Goal: Use online tool/utility: Utilize a website feature to perform a specific function

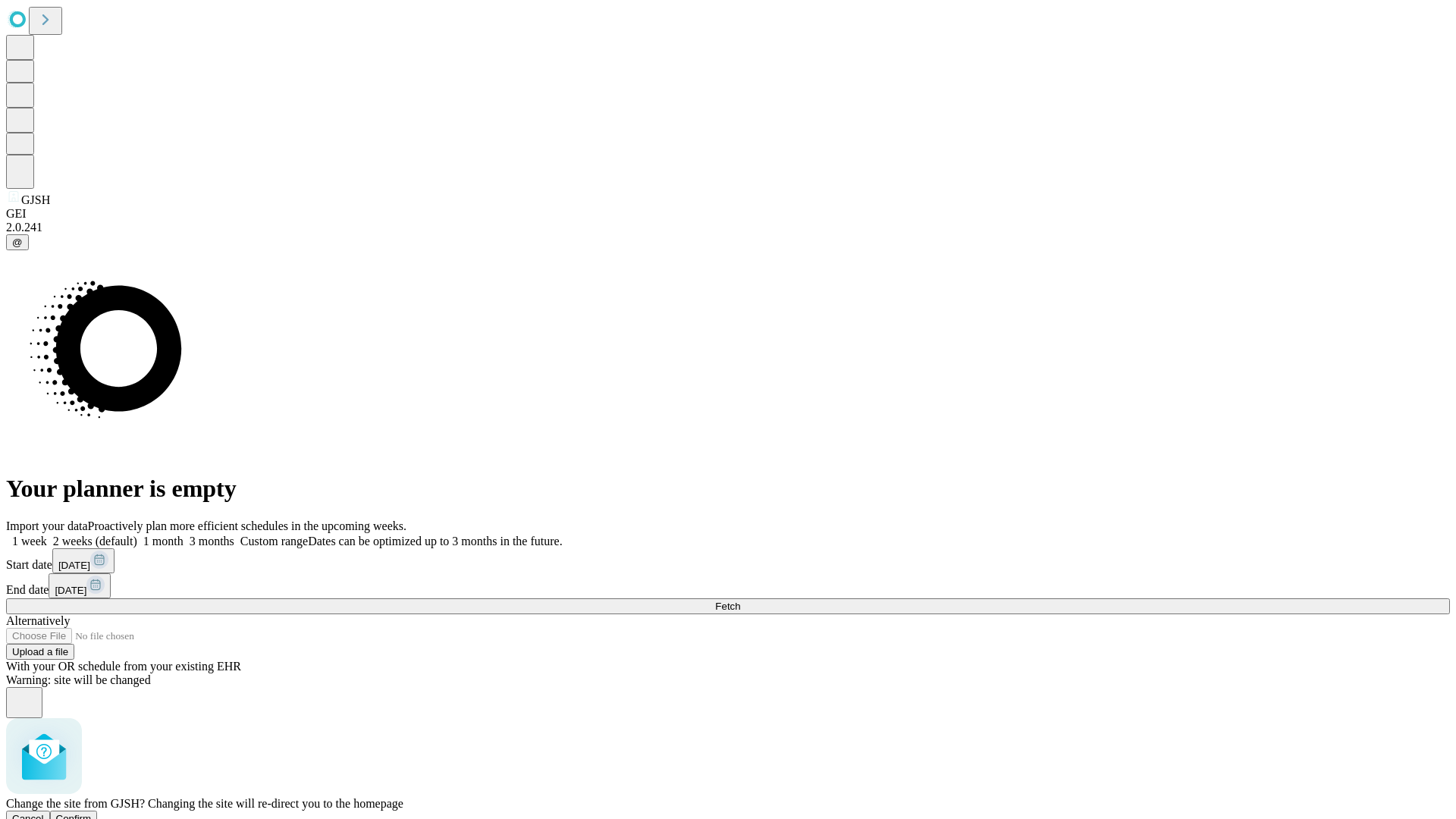
click at [91, 813] on span "Confirm" at bounding box center [73, 819] width 35 height 11
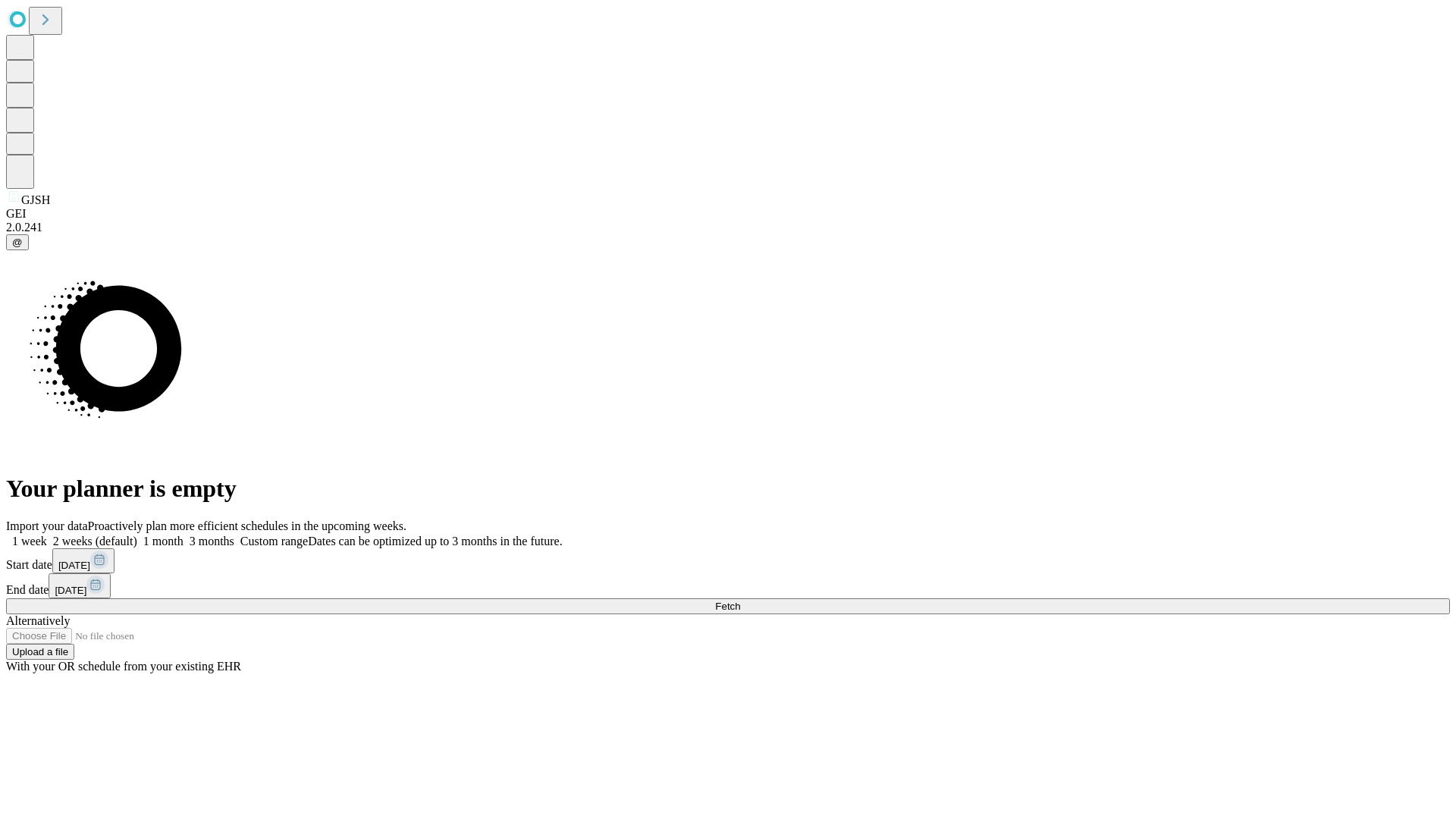
click at [184, 534] on label "1 month" at bounding box center [160, 541] width 47 height 13
click at [740, 601] on span "Fetch" at bounding box center [728, 607] width 25 height 11
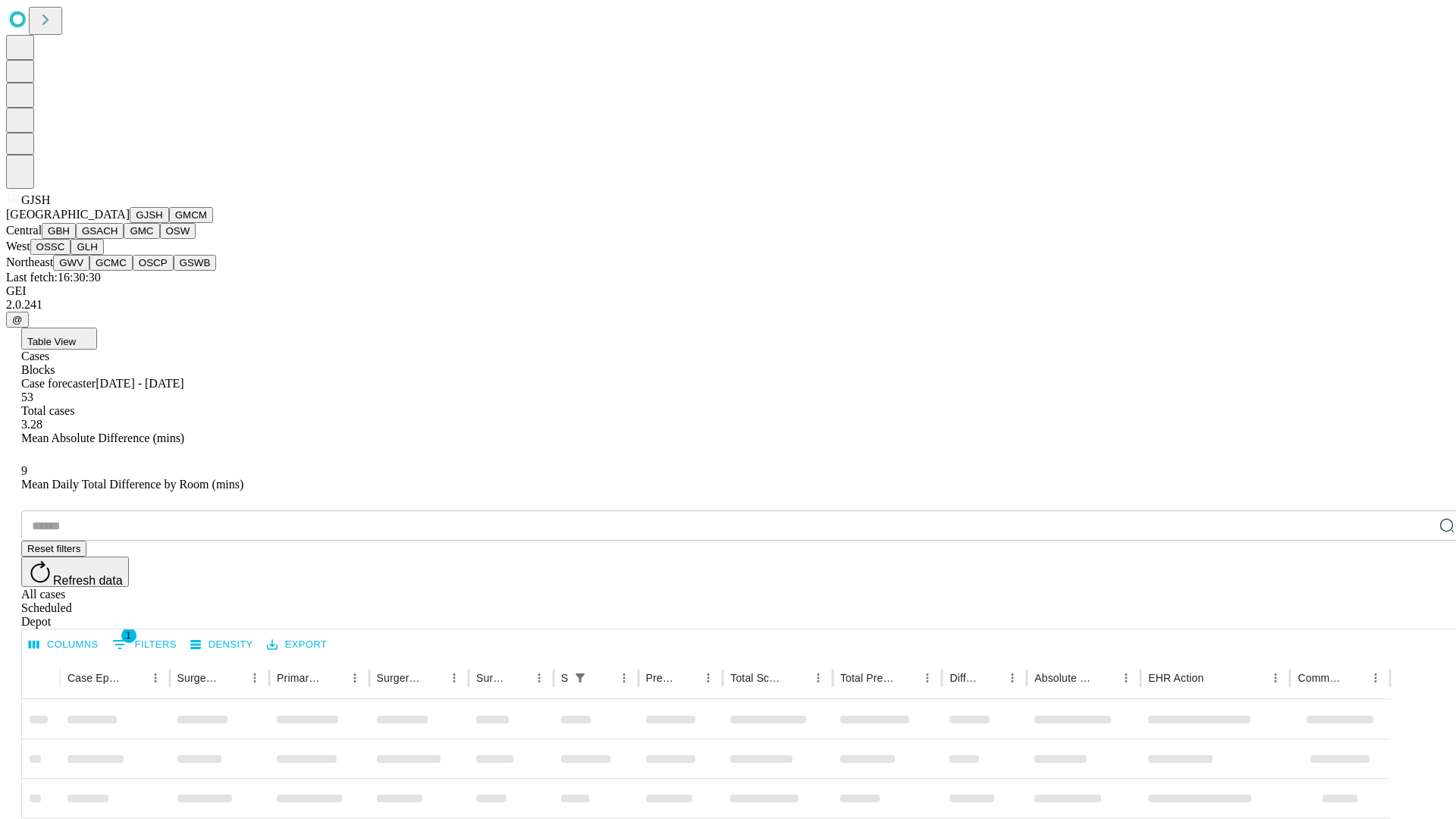
click at [170, 223] on button "GMCM" at bounding box center [191, 214] width 44 height 16
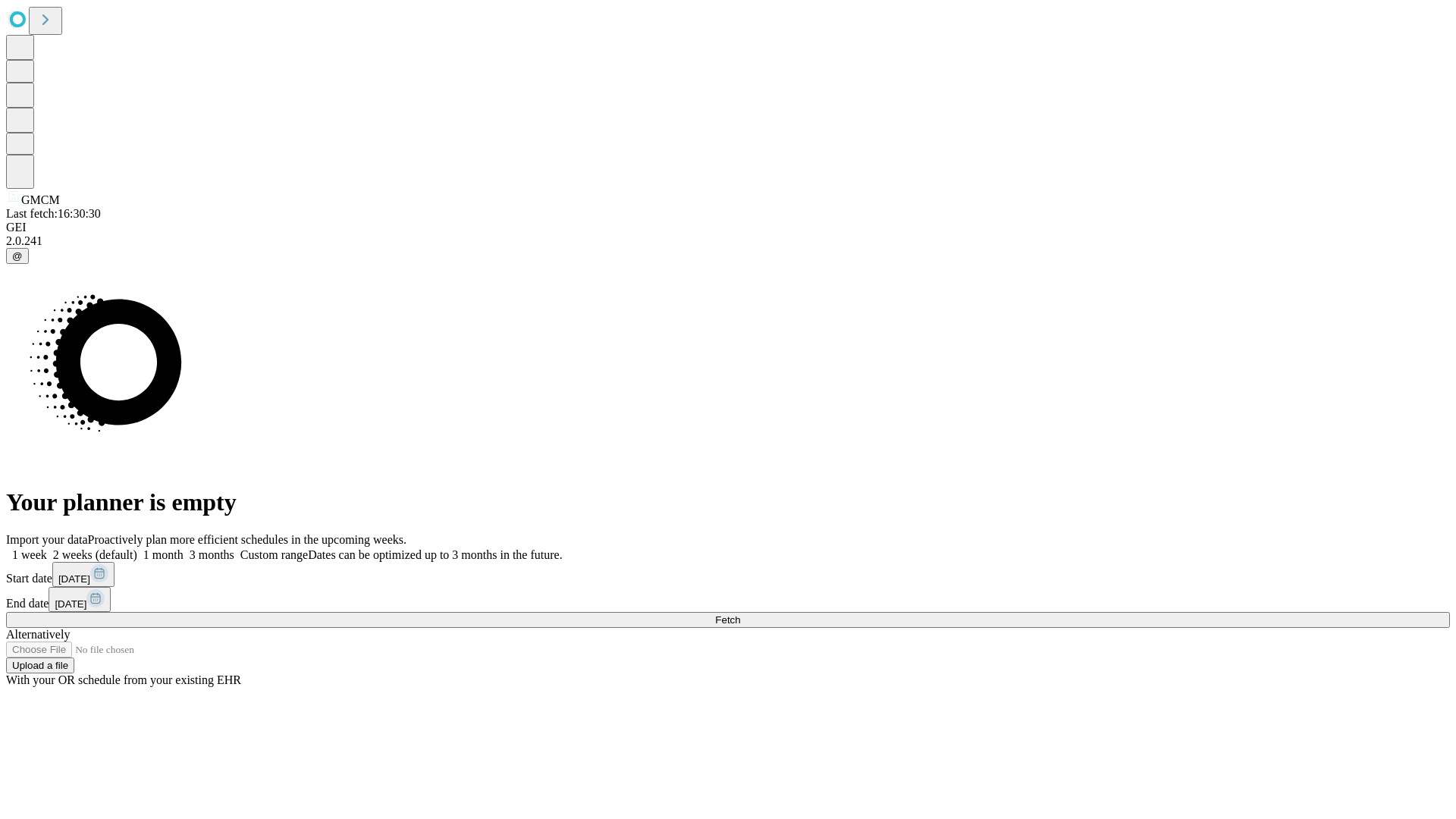
click at [184, 549] on label "1 month" at bounding box center [160, 555] width 47 height 13
click at [740, 614] on span "Fetch" at bounding box center [728, 620] width 25 height 11
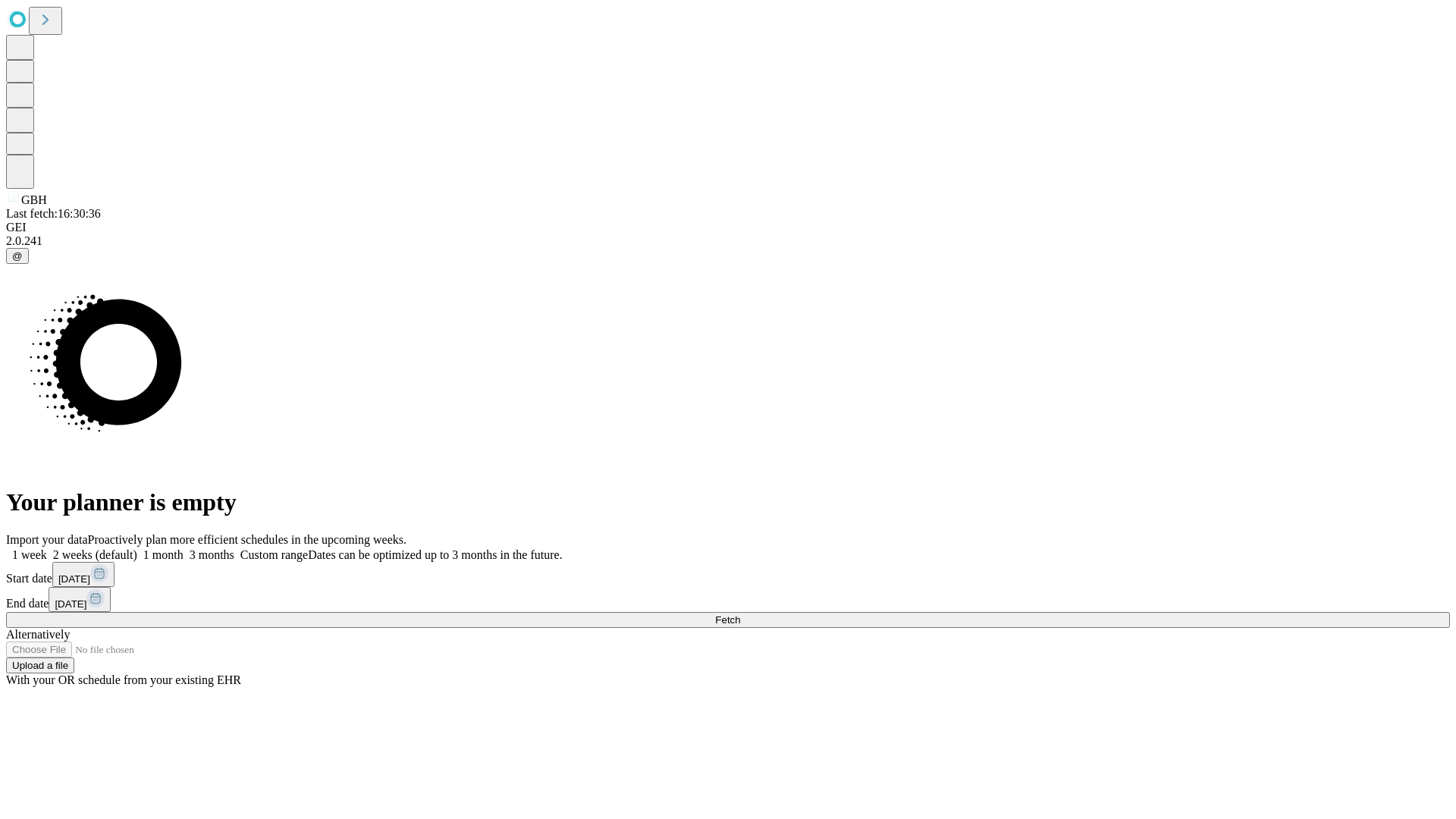
click at [184, 549] on label "1 month" at bounding box center [160, 555] width 47 height 13
click at [740, 614] on span "Fetch" at bounding box center [728, 620] width 25 height 11
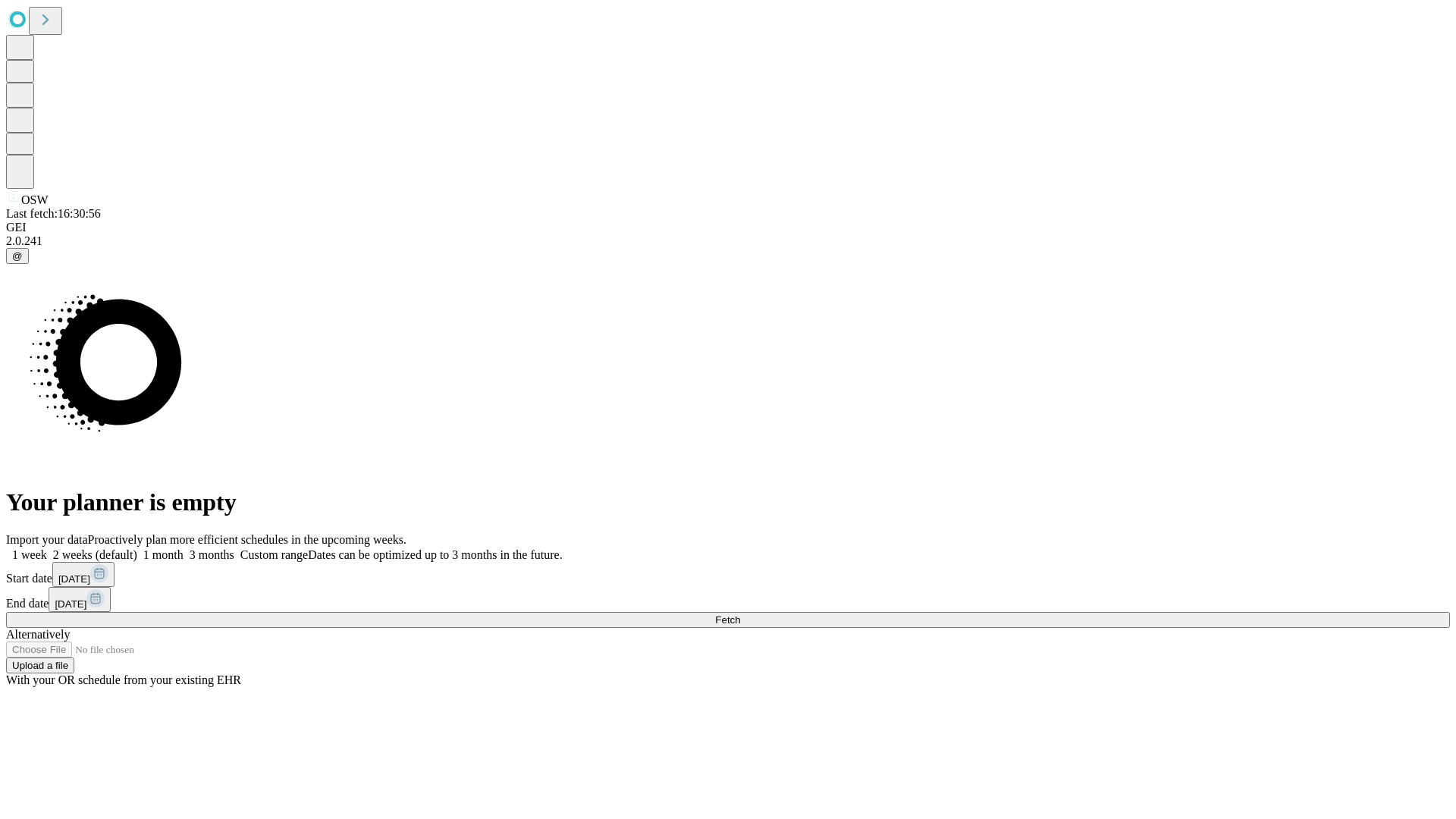
click at [184, 549] on label "1 month" at bounding box center [160, 555] width 47 height 13
click at [740, 614] on span "Fetch" at bounding box center [728, 620] width 25 height 11
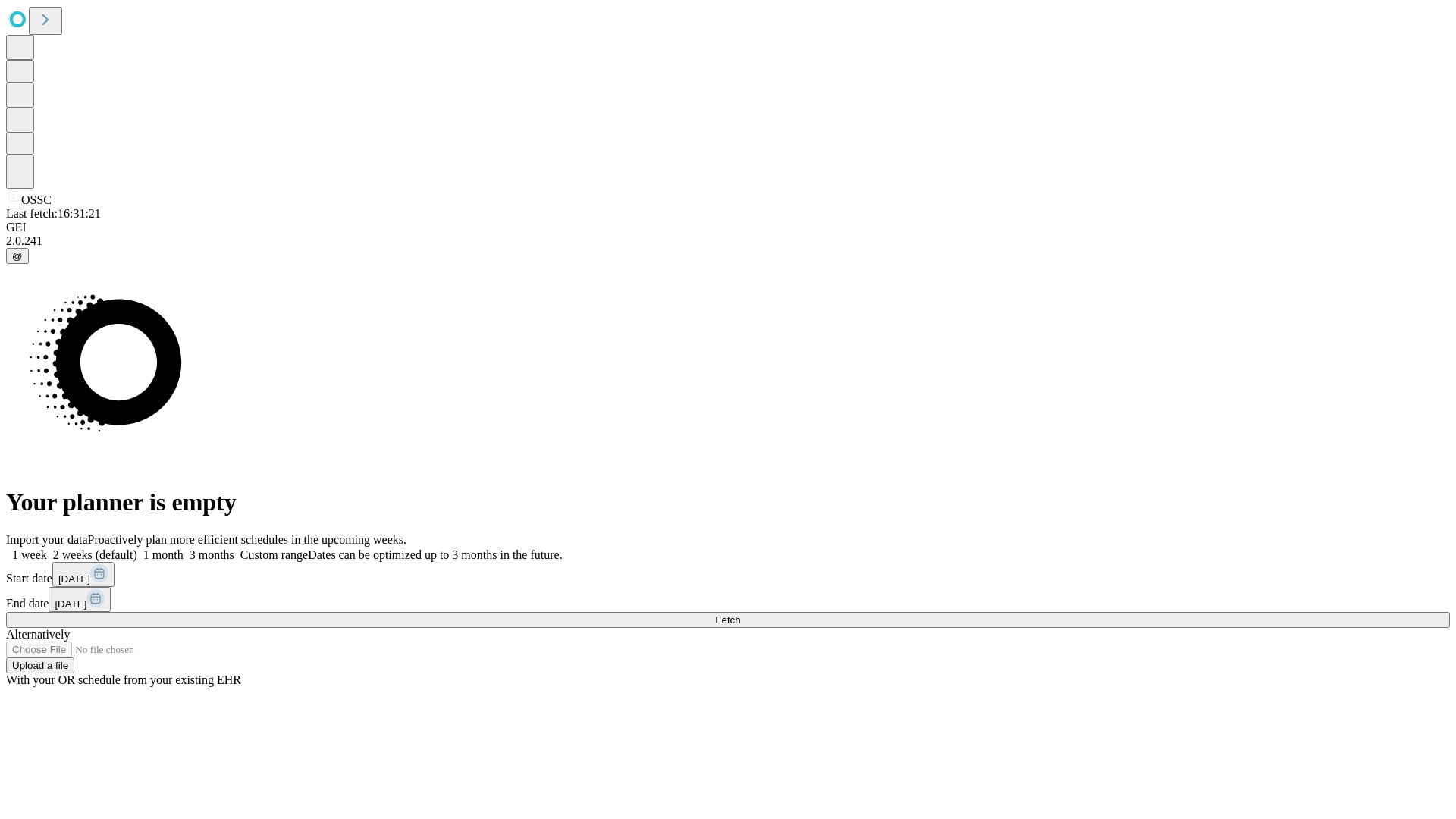
click at [740, 614] on span "Fetch" at bounding box center [728, 620] width 25 height 11
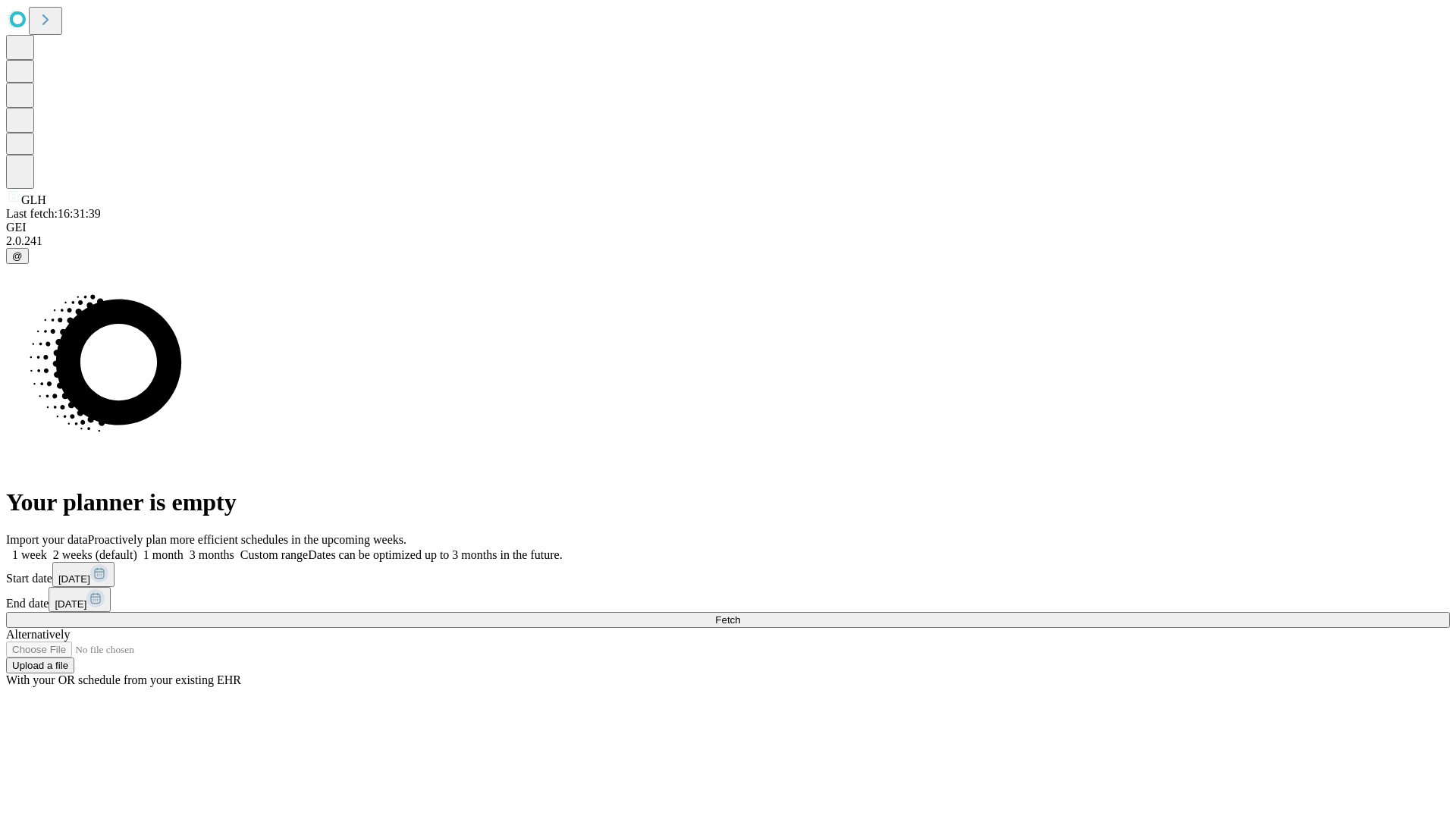
click at [184, 549] on label "1 month" at bounding box center [160, 555] width 47 height 13
click at [740, 614] on span "Fetch" at bounding box center [728, 620] width 25 height 11
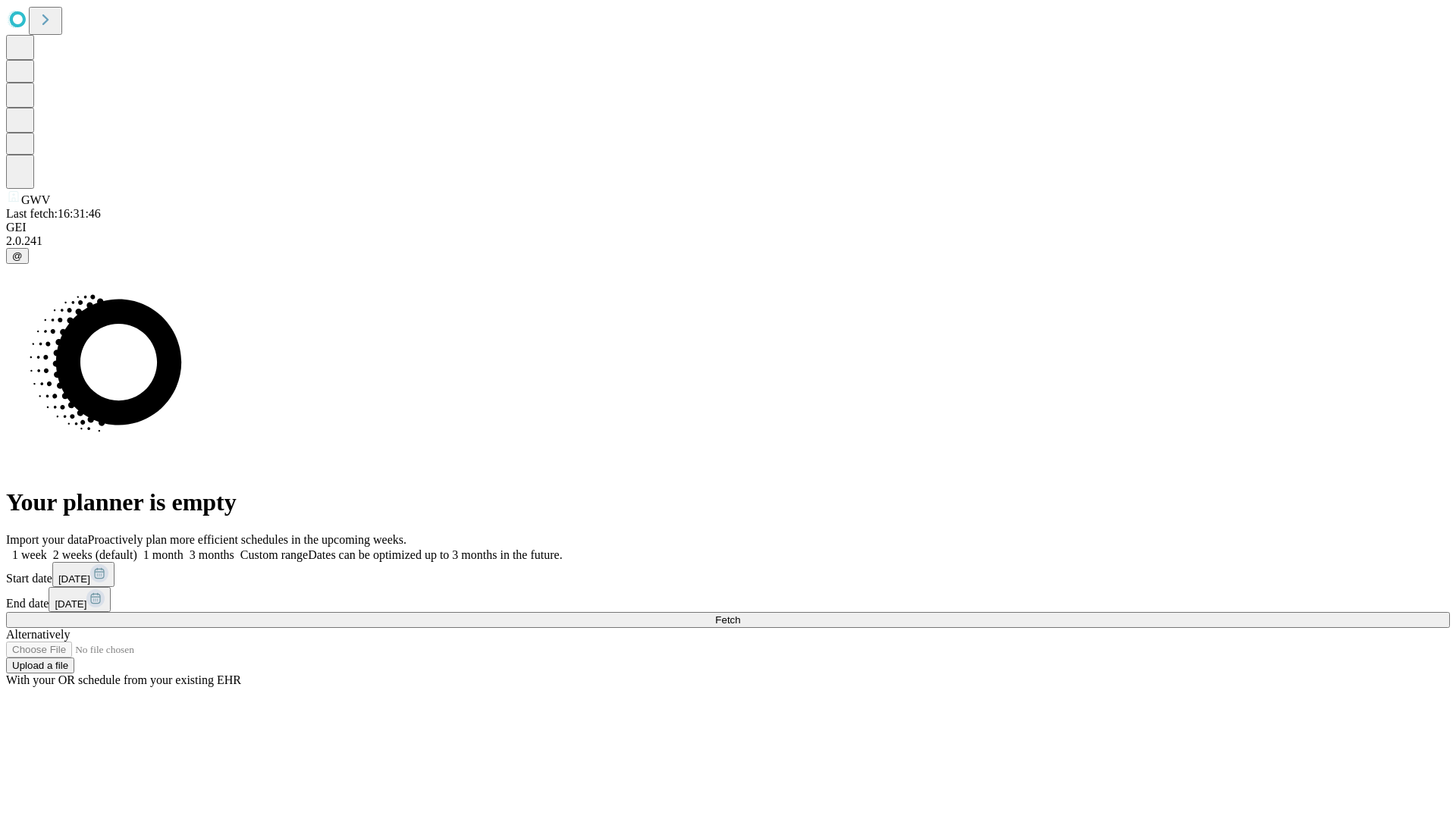
click at [184, 549] on label "1 month" at bounding box center [160, 555] width 47 height 13
click at [740, 614] on span "Fetch" at bounding box center [728, 620] width 25 height 11
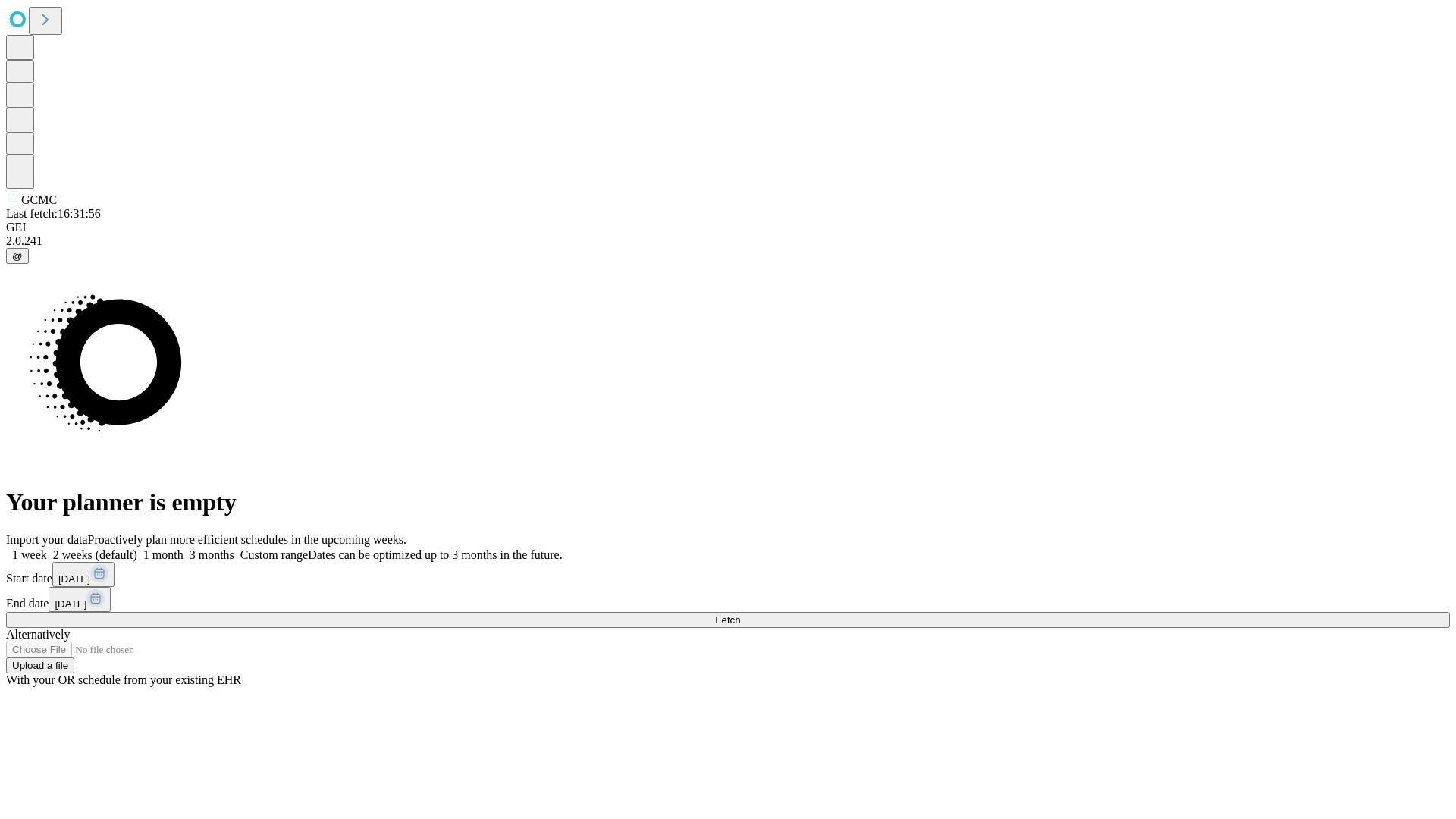
click at [184, 549] on label "1 month" at bounding box center [160, 555] width 47 height 13
click at [740, 614] on span "Fetch" at bounding box center [728, 620] width 25 height 11
